Goal: Task Accomplishment & Management: Manage account settings

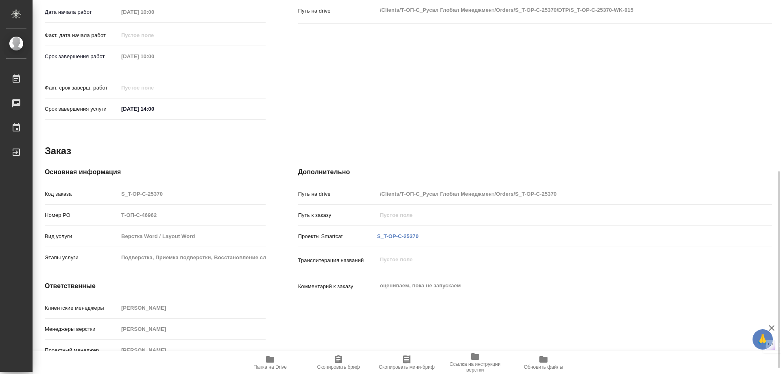
scroll to position [337, 0]
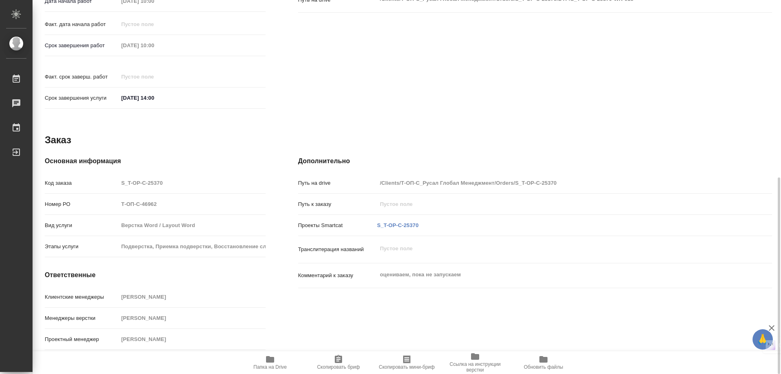
click at [273, 364] on span "Папка на Drive" at bounding box center [270, 367] width 33 height 6
click at [652, 131] on div "Работа Подбор recruiting 0 Основная информация Вид работ Верстка чертежа. Колич…" at bounding box center [409, 57] width 728 height 593
click at [271, 363] on icon "button" at bounding box center [270, 360] width 10 height 10
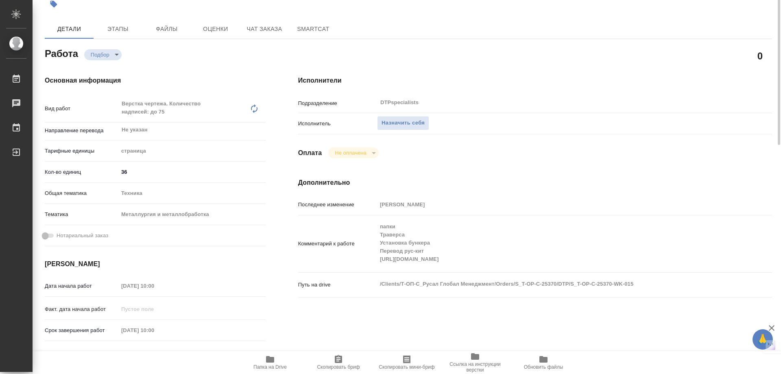
scroll to position [0, 0]
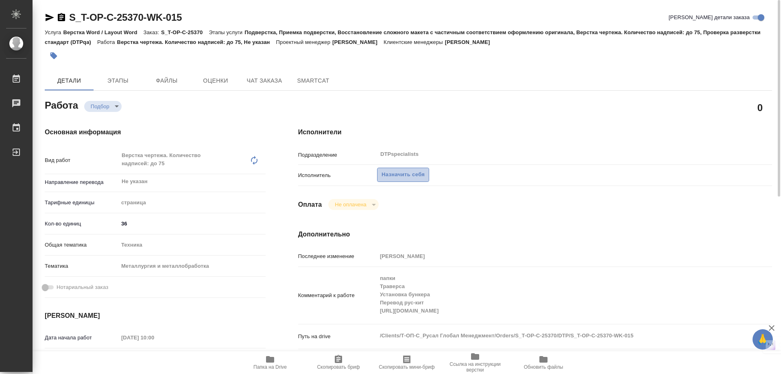
click at [390, 173] on span "Назначить себя" at bounding box center [403, 174] width 43 height 9
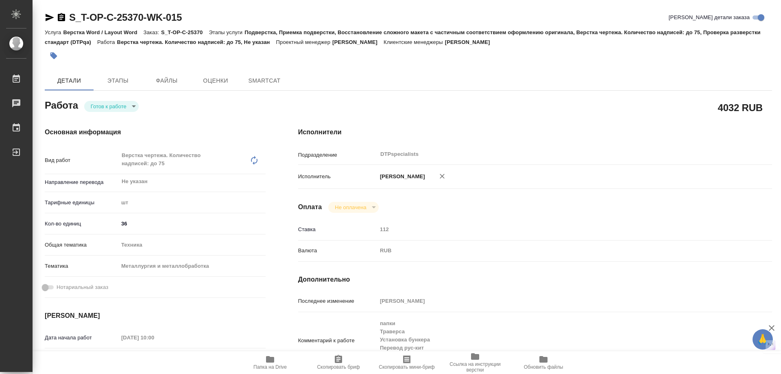
type textarea "x"
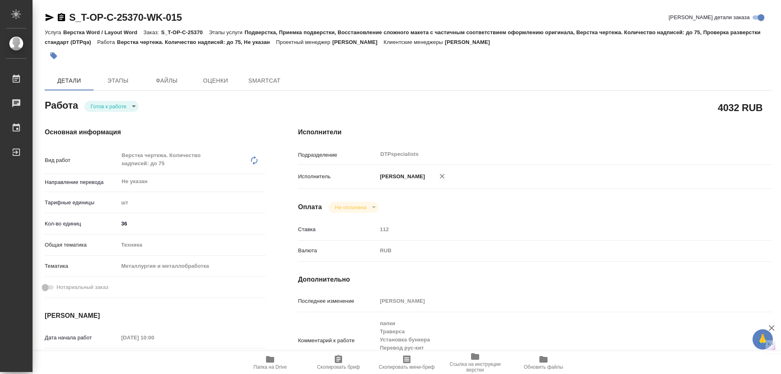
type textarea "x"
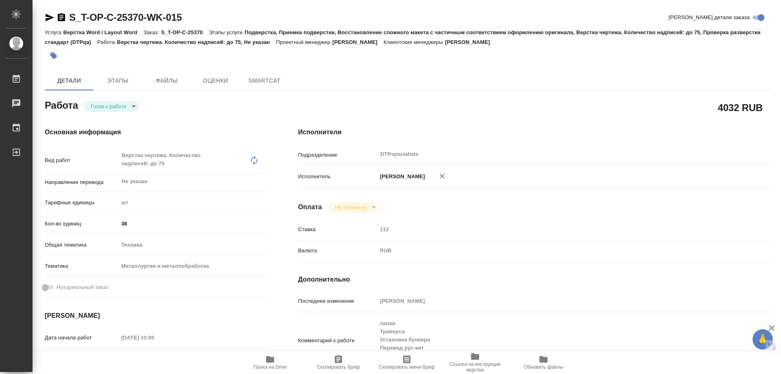
type textarea "x"
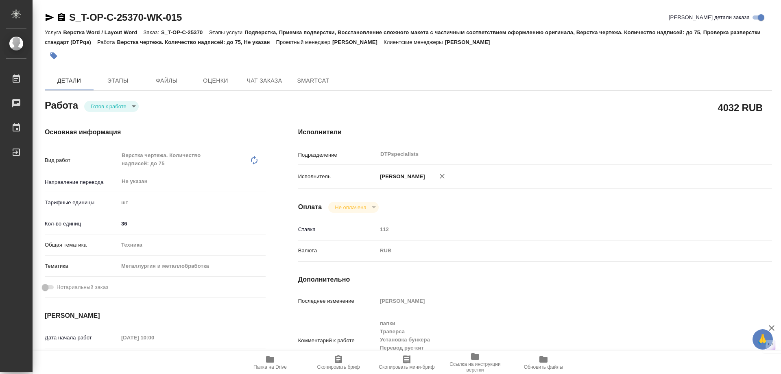
type textarea "x"
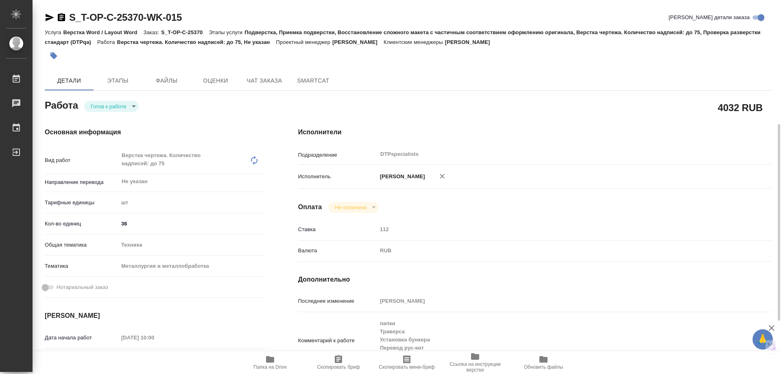
scroll to position [122, 0]
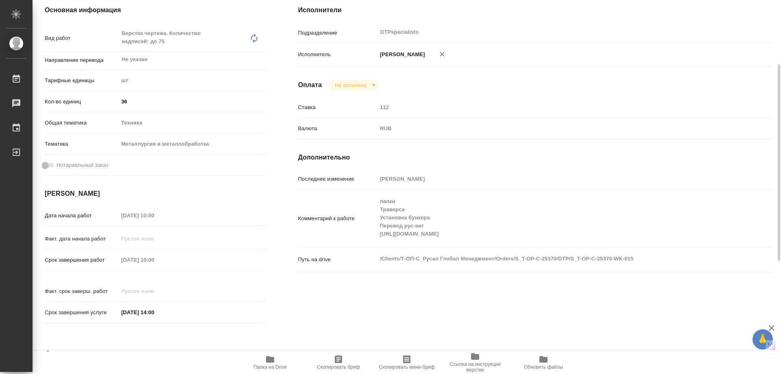
type textarea "x"
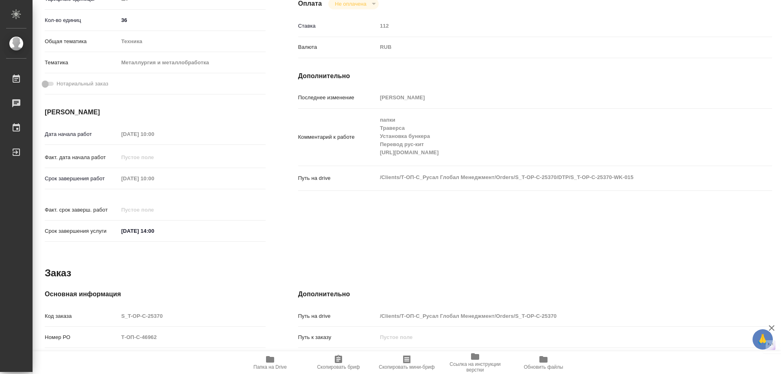
scroll to position [0, 0]
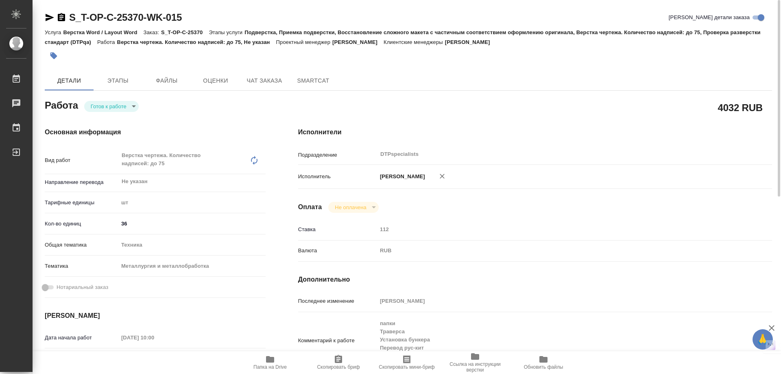
click at [647, 211] on div "Оплата Не оплачена notPayed" at bounding box center [535, 207] width 474 height 11
